Goal: Transaction & Acquisition: Purchase product/service

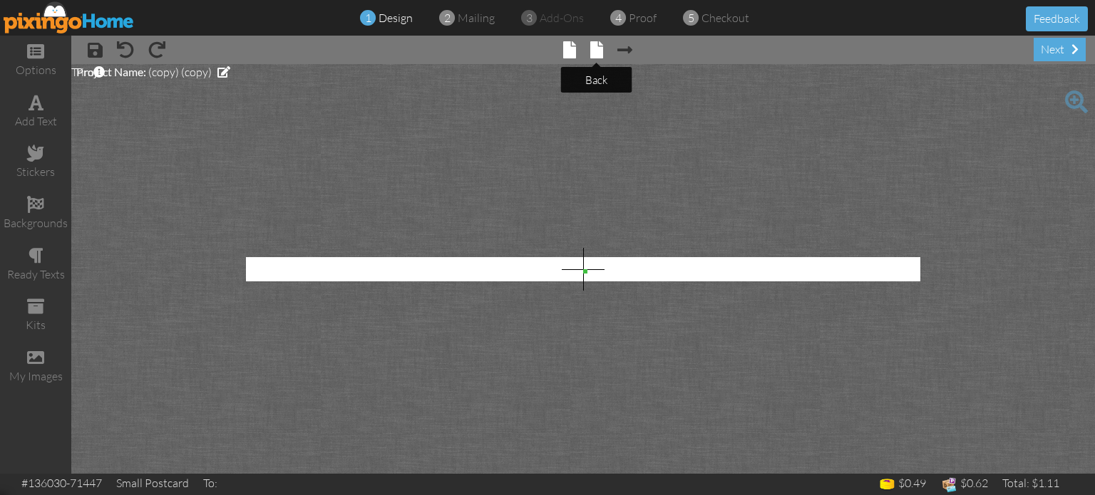
click at [596, 48] on span at bounding box center [596, 49] width 13 height 17
click at [567, 53] on span at bounding box center [570, 49] width 13 height 17
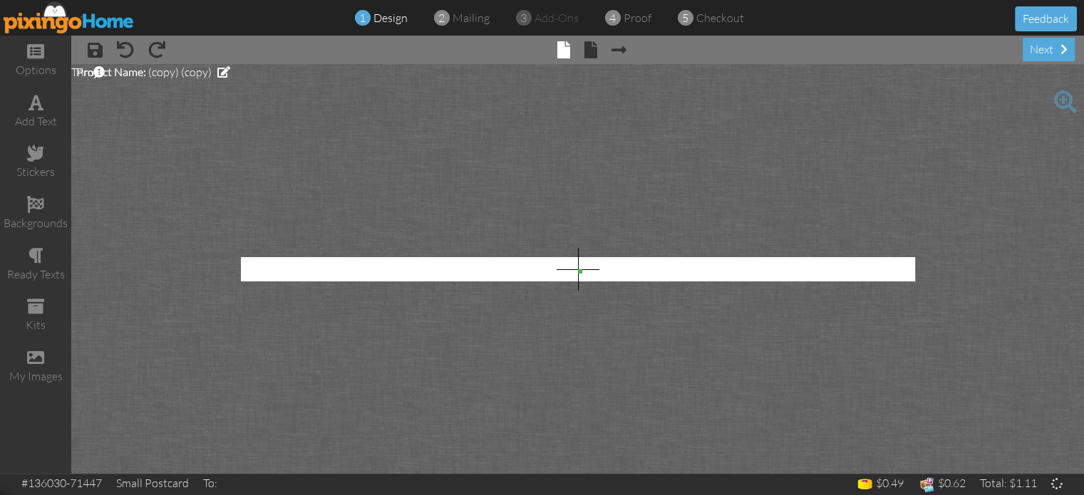
click at [61, 16] on img at bounding box center [69, 17] width 131 height 32
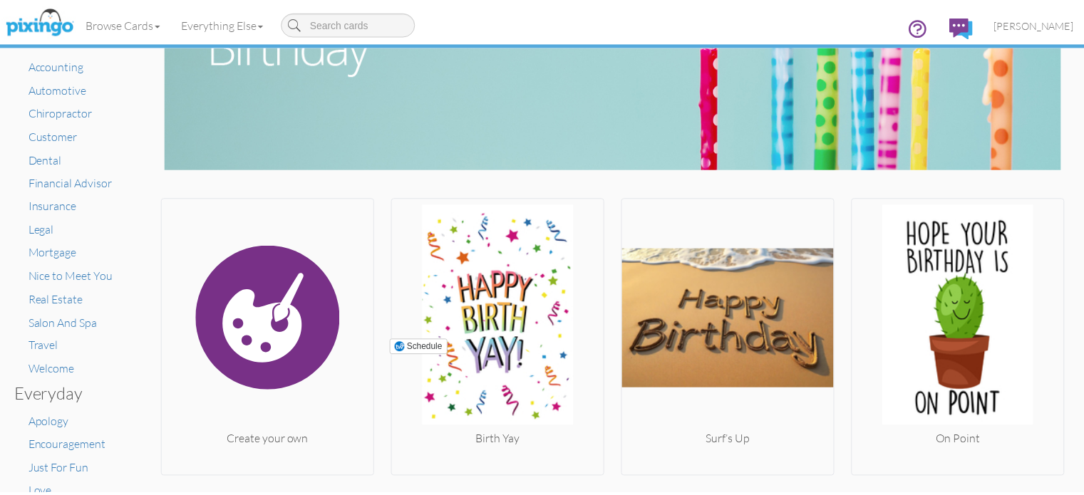
scroll to position [115, 0]
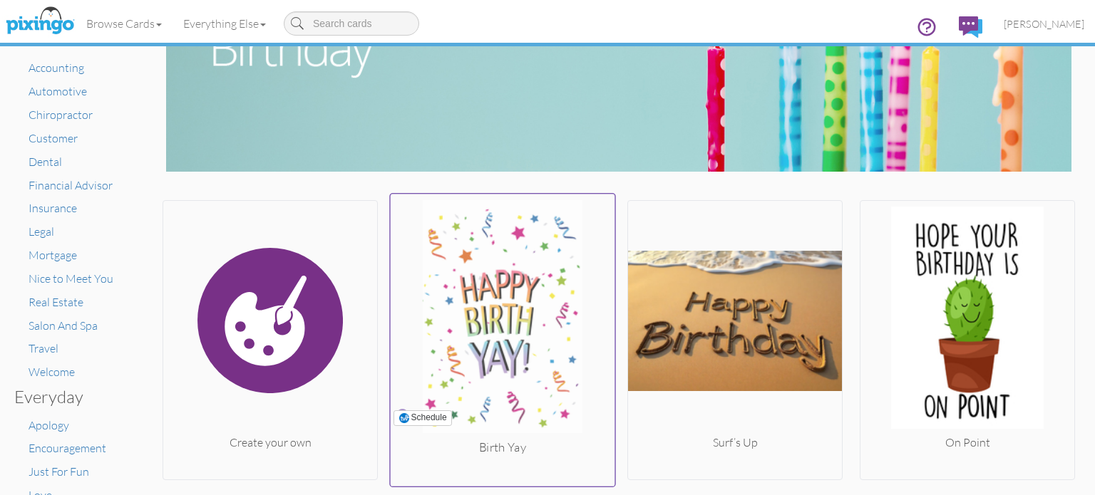
click at [474, 318] on img at bounding box center [502, 319] width 224 height 239
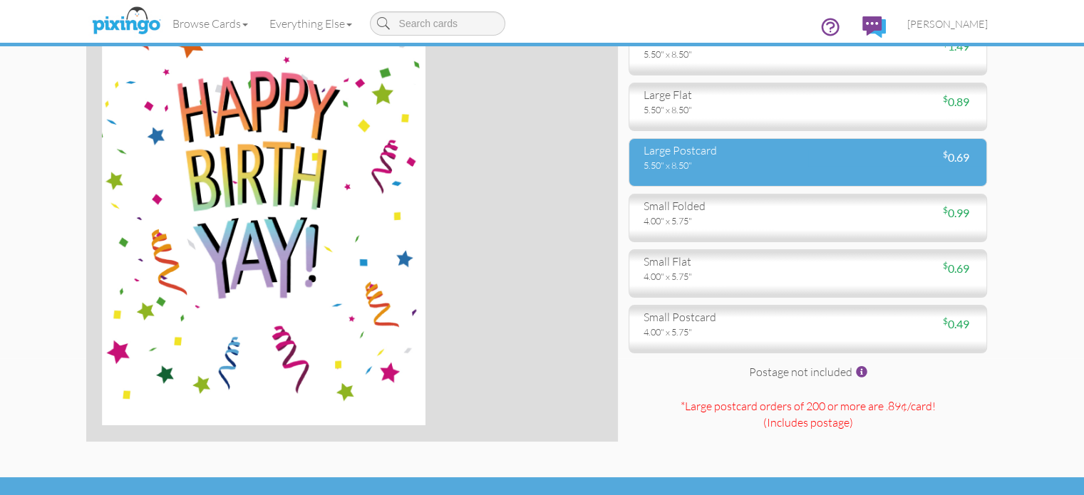
scroll to position [138, 0]
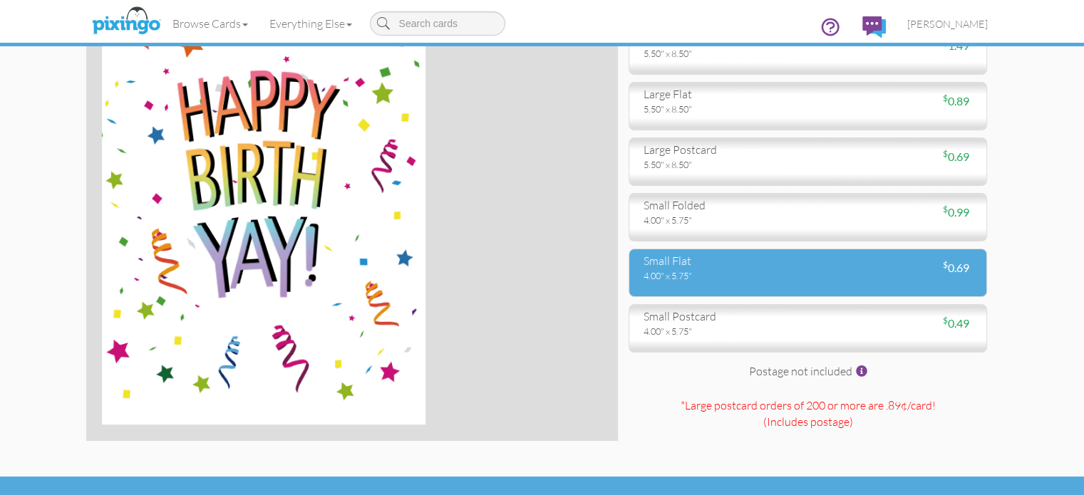
click at [730, 282] on div "4.00" x 5.75"" at bounding box center [720, 275] width 154 height 13
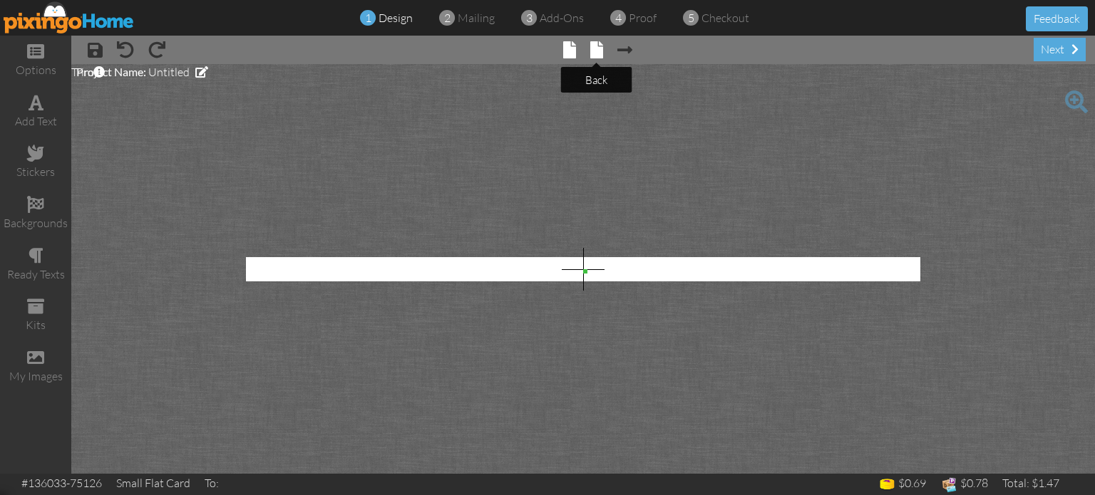
click at [598, 45] on span at bounding box center [596, 49] width 13 height 17
click at [80, 20] on img at bounding box center [69, 17] width 131 height 32
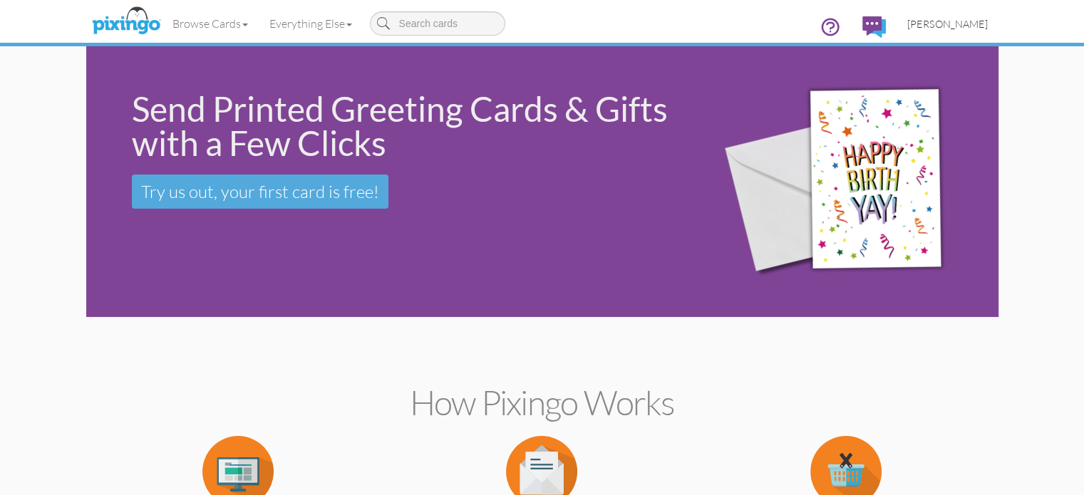
click at [988, 21] on span "[PERSON_NAME]" at bounding box center [947, 24] width 81 height 12
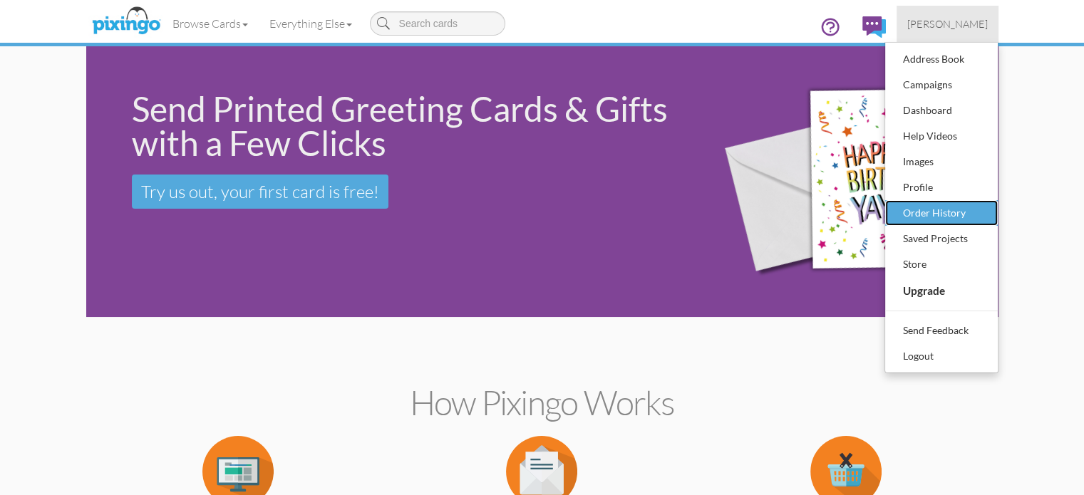
click at [983, 216] on div "Order History" at bounding box center [941, 212] width 84 height 21
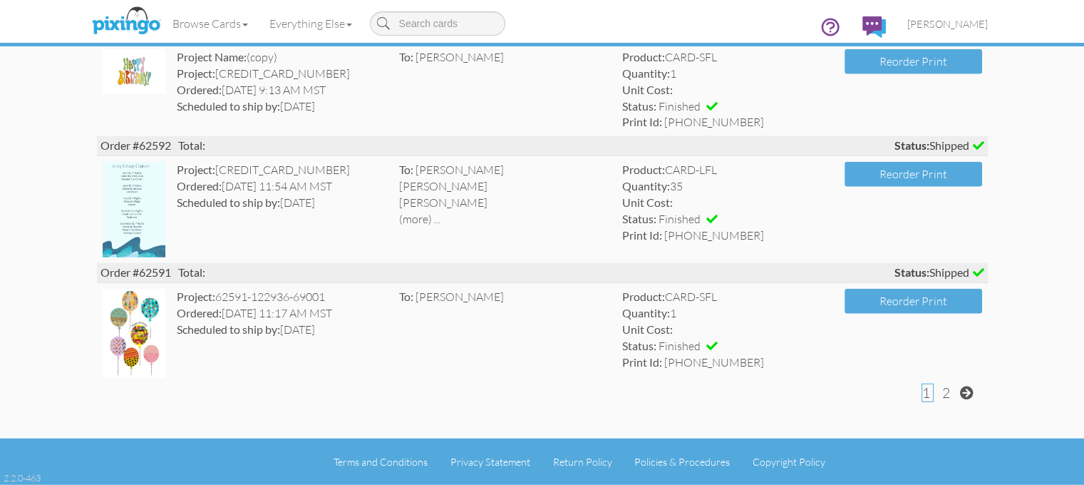
scroll to position [3623, 0]
click at [950, 393] on span "2" at bounding box center [946, 392] width 8 height 17
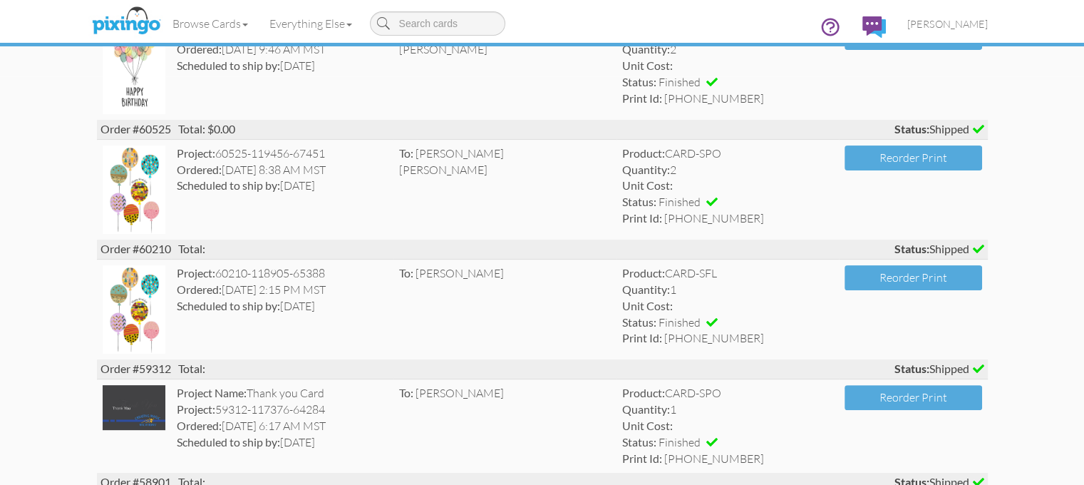
scroll to position [445, 0]
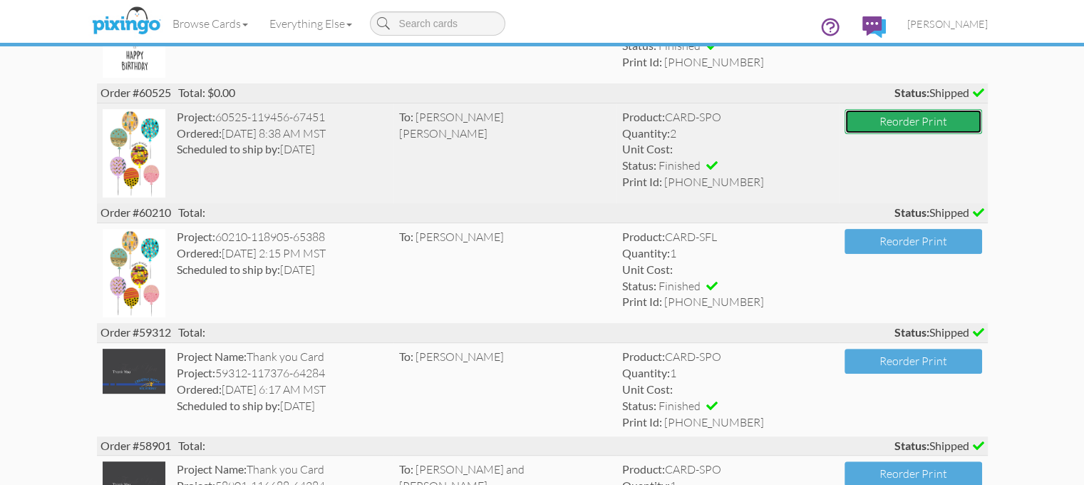
click at [955, 134] on button "Reorder Print" at bounding box center [912, 121] width 137 height 25
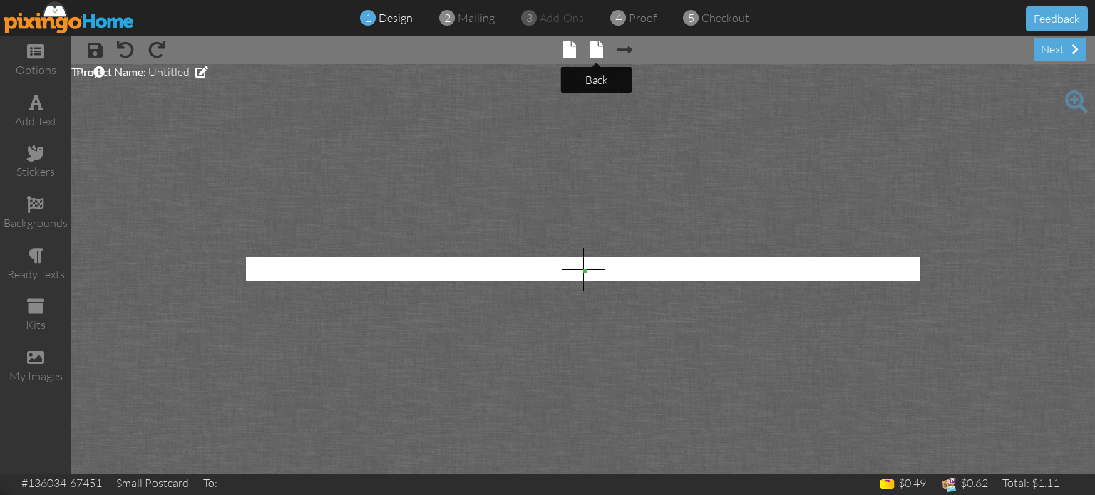
click at [591, 52] on span at bounding box center [596, 49] width 13 height 17
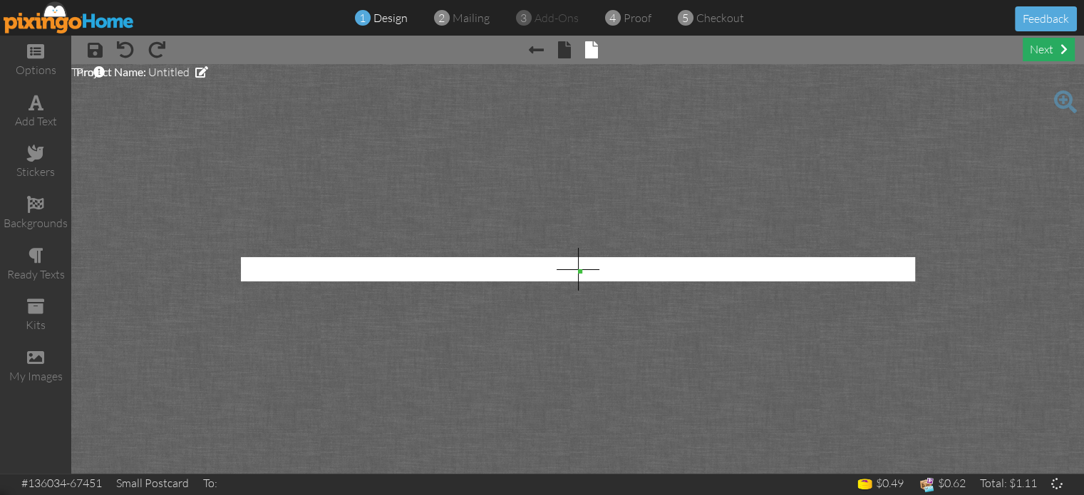
click at [1037, 48] on div "next" at bounding box center [1049, 50] width 52 height 24
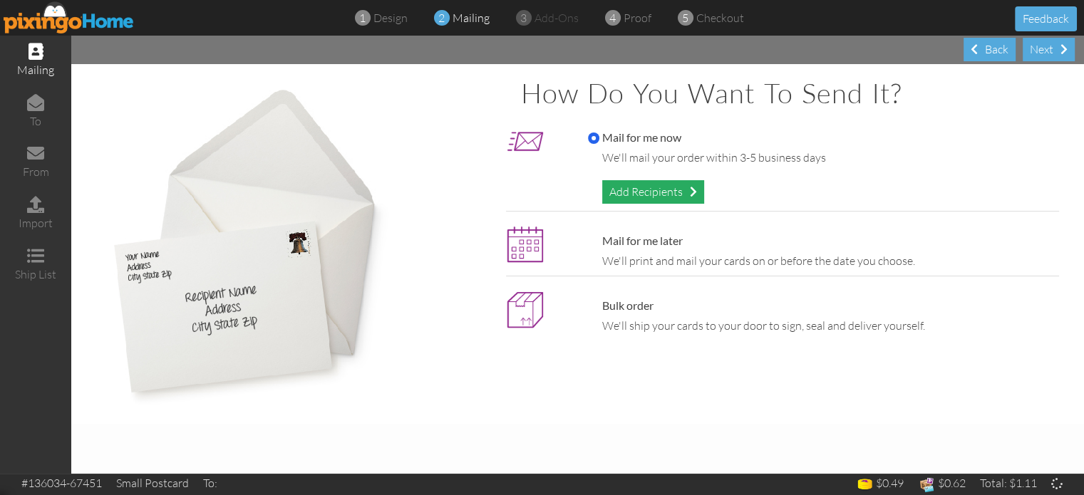
click at [637, 190] on div "Add Recipients" at bounding box center [653, 192] width 102 height 24
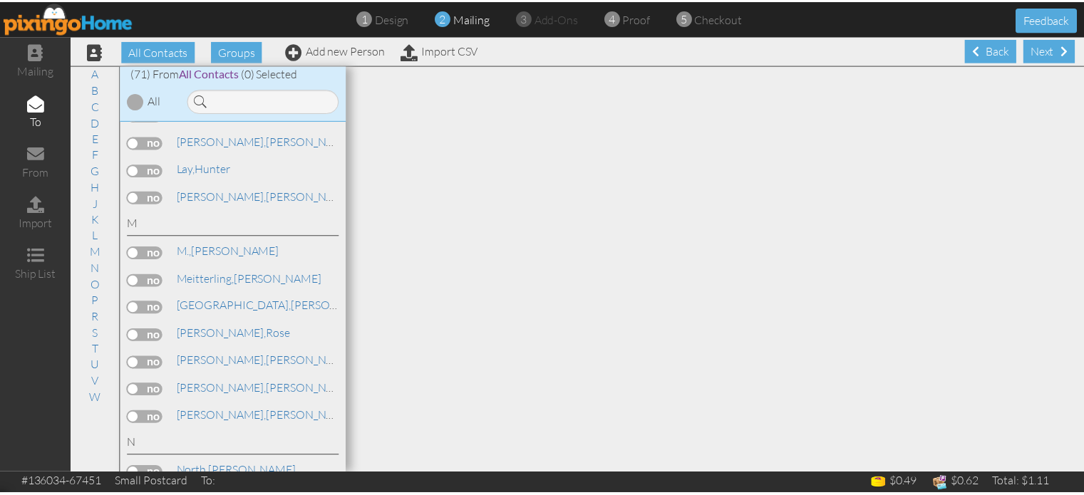
scroll to position [1261, 0]
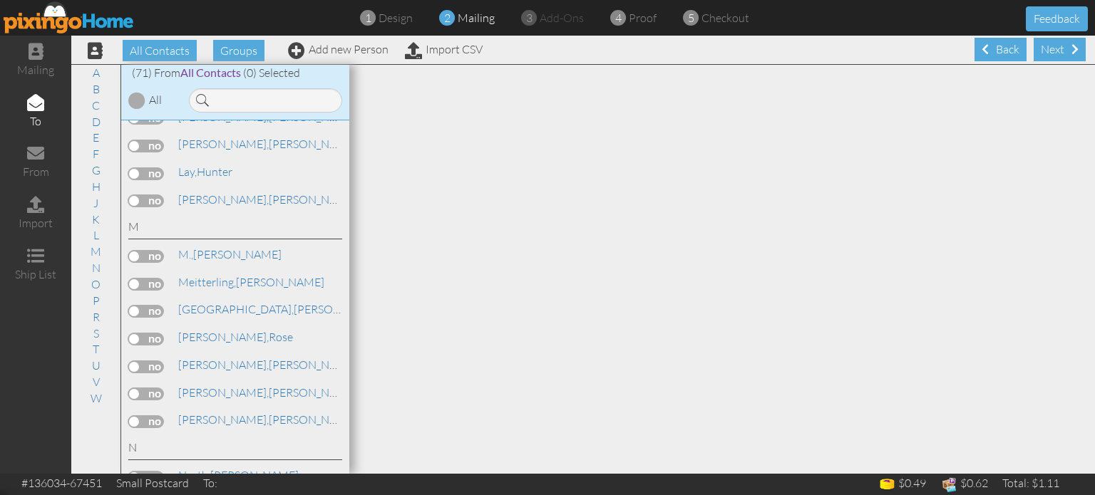
click at [138, 305] on label at bounding box center [146, 311] width 36 height 13
click at [0, 0] on input "checkbox" at bounding box center [0, 0] width 0 height 0
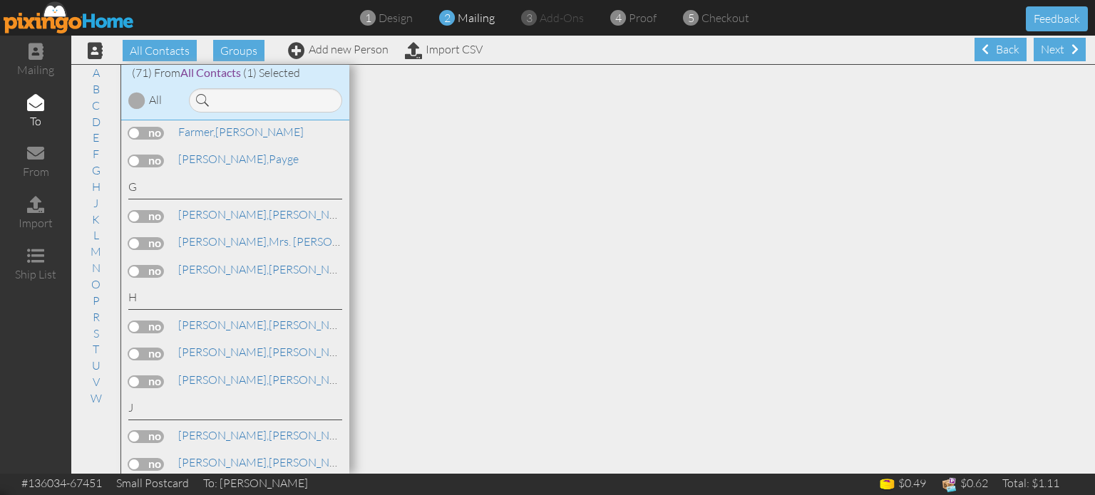
scroll to position [485, 0]
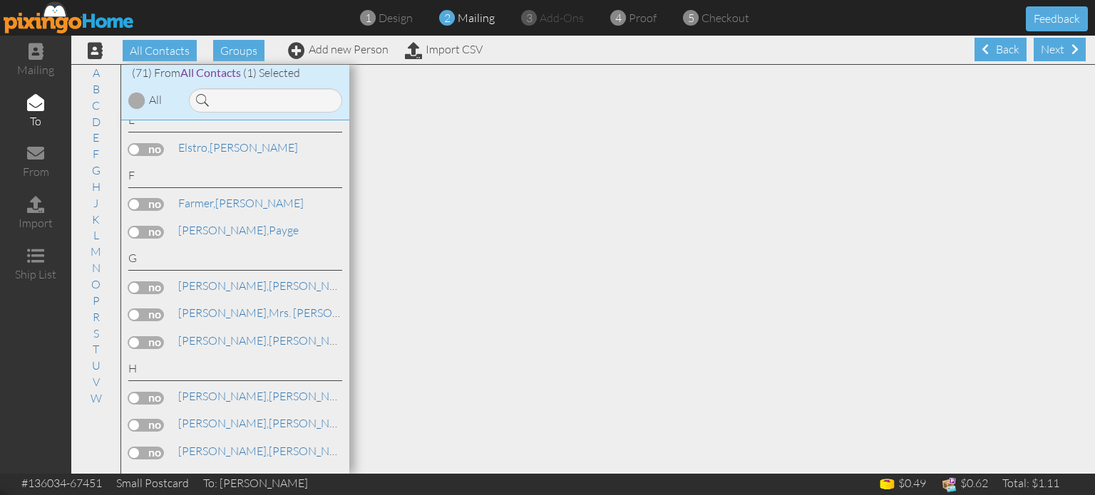
click at [151, 309] on label at bounding box center [146, 315] width 36 height 13
click at [0, 0] on input "checkbox" at bounding box center [0, 0] width 0 height 0
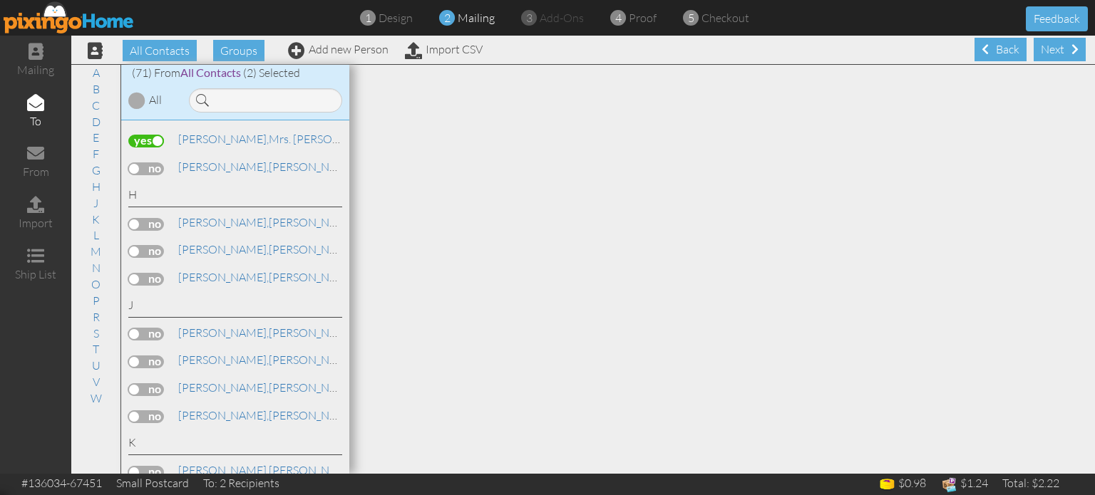
scroll to position [673, 0]
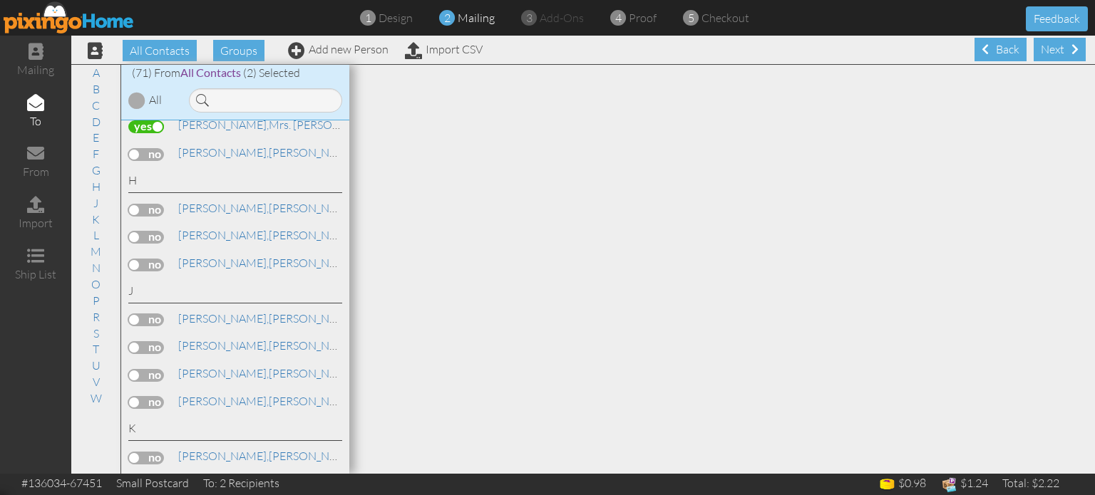
click at [153, 341] on label at bounding box center [146, 347] width 36 height 13
click at [0, 0] on input "checkbox" at bounding box center [0, 0] width 0 height 0
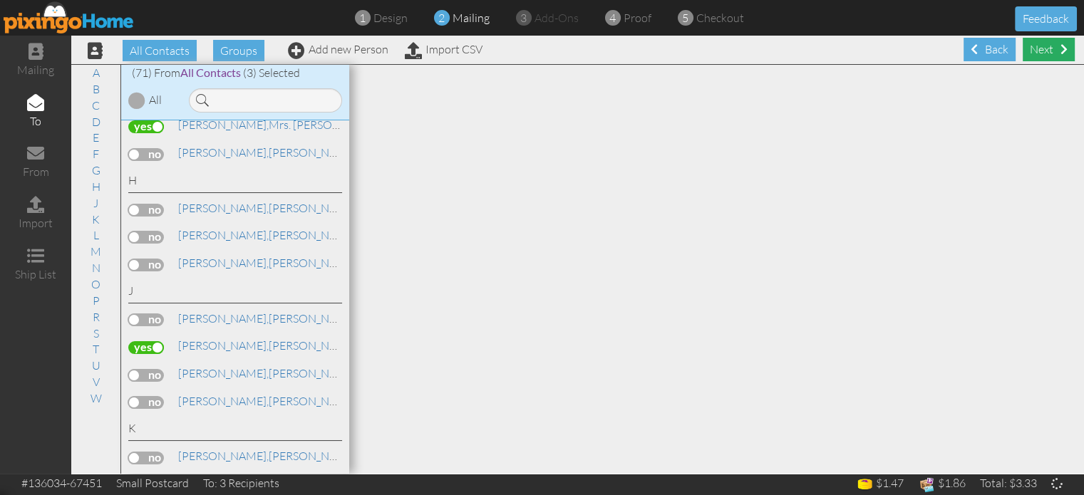
click at [1060, 51] on span at bounding box center [1063, 48] width 7 height 11
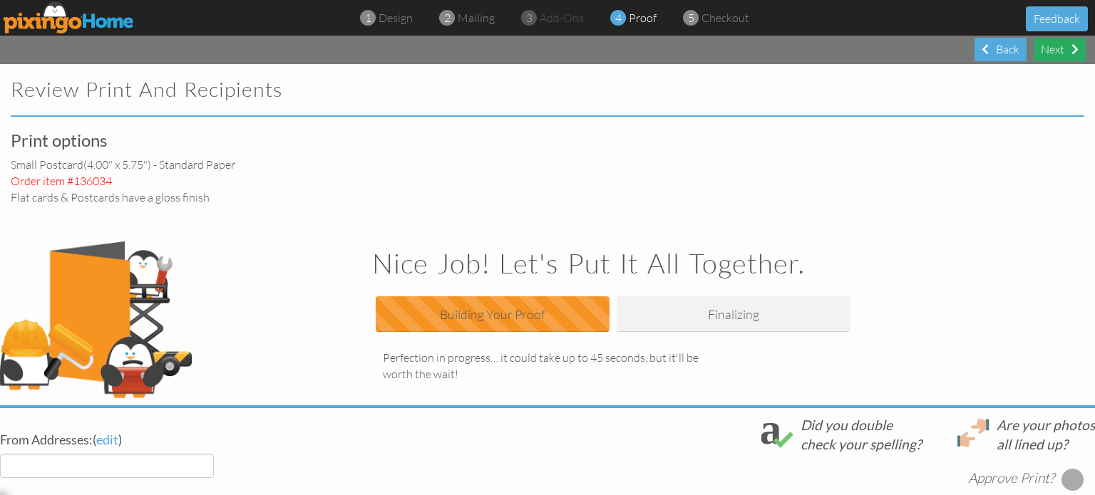
select select "object:2679"
